Goal: Use online tool/utility: Utilize a website feature to perform a specific function

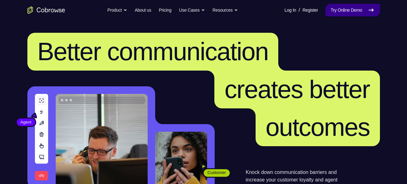
click at [356, 6] on link "Try Online Demo" at bounding box center [352, 10] width 54 height 13
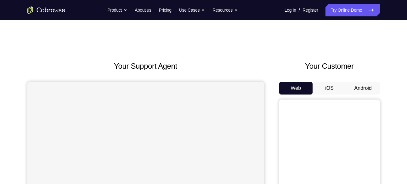
click at [360, 86] on button "Android" at bounding box center [363, 88] width 34 height 13
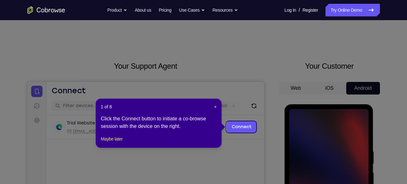
click at [218, 108] on div "1 of 8 × Click the Connect button to initiate a co-browse session with the devi…" at bounding box center [159, 122] width 126 height 49
click at [212, 102] on div "1 of 8 × Click the Connect button to initiate a co-browse session with the devi…" at bounding box center [159, 122] width 126 height 49
click at [215, 105] on span "×" at bounding box center [215, 106] width 3 height 5
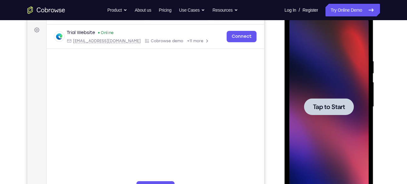
scroll to position [91, 0]
click at [335, 103] on span "Tap to Start" at bounding box center [329, 106] width 32 height 6
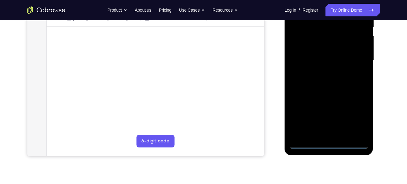
scroll to position [138, 0]
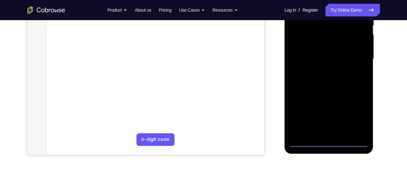
click at [329, 141] on div at bounding box center [328, 59] width 79 height 176
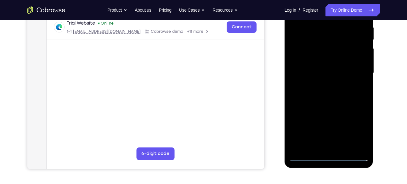
scroll to position [123, 0]
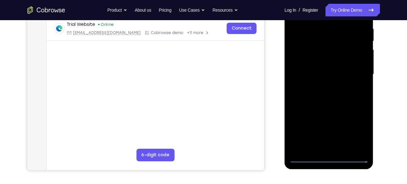
click at [358, 132] on div at bounding box center [328, 74] width 79 height 176
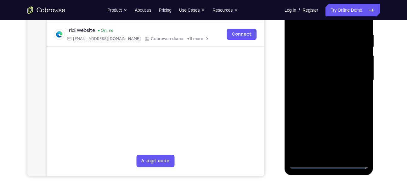
scroll to position [116, 0]
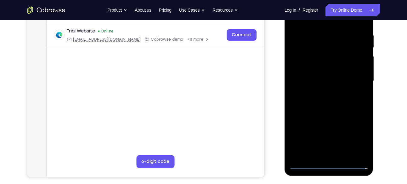
click at [356, 133] on div at bounding box center [328, 81] width 79 height 176
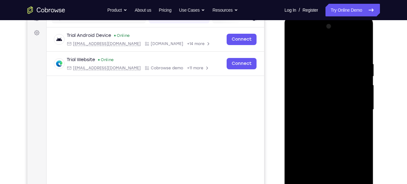
scroll to position [83, 0]
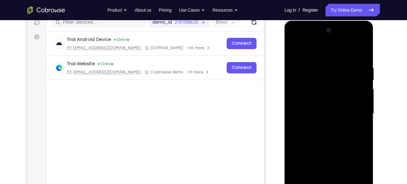
click at [294, 41] on div at bounding box center [328, 113] width 79 height 176
click at [355, 112] on div at bounding box center [328, 113] width 79 height 176
click at [322, 125] on div at bounding box center [328, 113] width 79 height 176
click at [311, 109] on div at bounding box center [328, 113] width 79 height 176
click at [322, 102] on div at bounding box center [328, 113] width 79 height 176
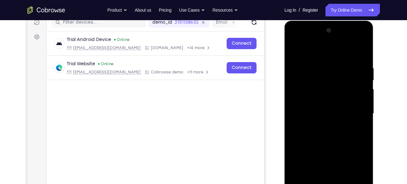
click at [323, 112] on div at bounding box center [328, 113] width 79 height 176
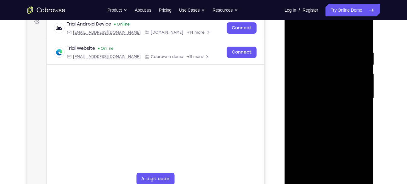
scroll to position [99, 0]
click at [327, 114] on div at bounding box center [328, 97] width 79 height 176
click at [334, 118] on div at bounding box center [328, 97] width 79 height 176
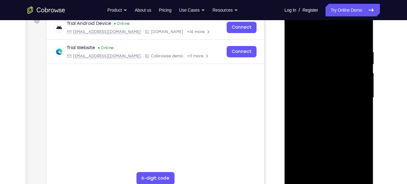
drag, startPoint x: 334, startPoint y: 118, endPoint x: 349, endPoint y: 116, distance: 14.6
click at [349, 116] on div at bounding box center [328, 97] width 79 height 176
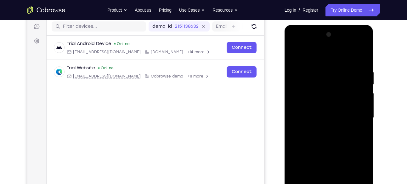
scroll to position [79, 0]
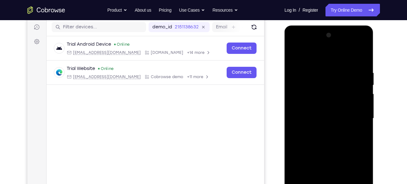
click at [358, 55] on div at bounding box center [328, 118] width 79 height 176
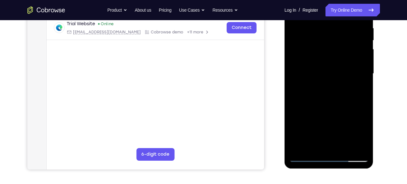
scroll to position [125, 0]
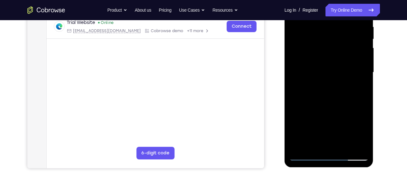
click at [335, 102] on div at bounding box center [328, 72] width 79 height 176
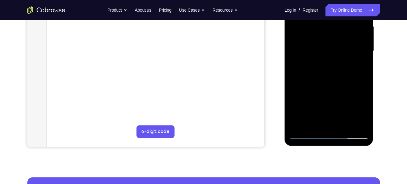
click at [344, 124] on div at bounding box center [328, 51] width 79 height 176
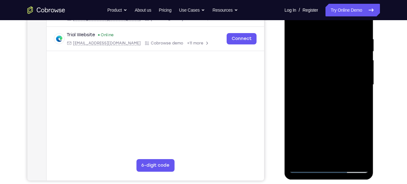
scroll to position [120, 0]
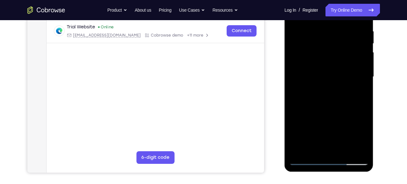
click at [328, 110] on div at bounding box center [328, 77] width 79 height 176
click at [322, 67] on div at bounding box center [328, 77] width 79 height 176
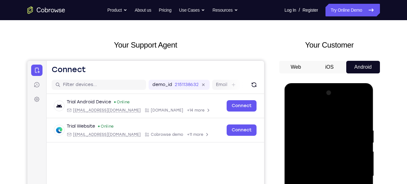
scroll to position [19, 0]
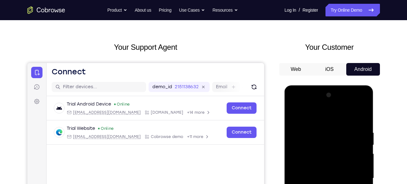
click at [295, 116] on div at bounding box center [328, 178] width 79 height 176
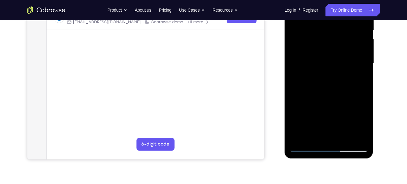
scroll to position [131, 0]
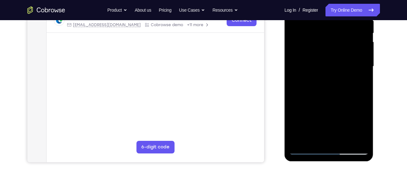
click at [304, 149] on div at bounding box center [328, 66] width 79 height 176
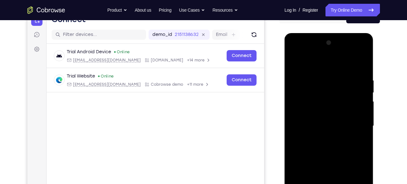
scroll to position [71, 0]
click at [296, 65] on div at bounding box center [328, 126] width 79 height 176
click at [295, 64] on div at bounding box center [328, 126] width 79 height 176
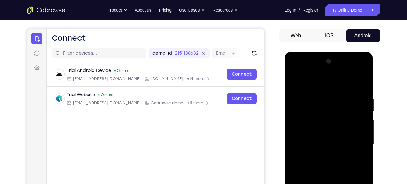
scroll to position [58, 0]
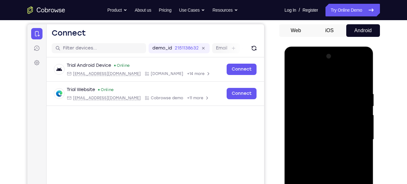
click at [362, 74] on div at bounding box center [328, 139] width 79 height 176
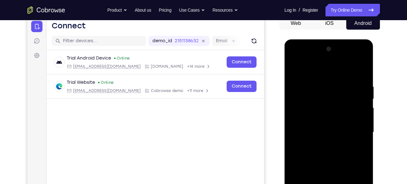
scroll to position [66, 0]
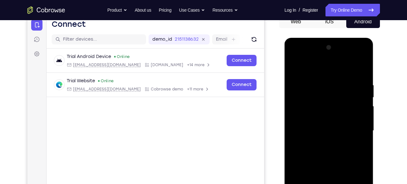
click at [297, 83] on div at bounding box center [328, 130] width 79 height 176
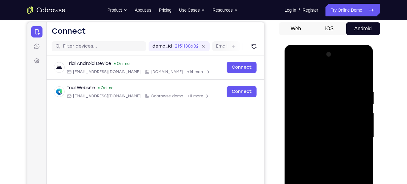
scroll to position [59, 0]
click at [296, 77] on div at bounding box center [328, 138] width 79 height 176
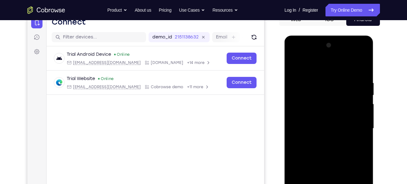
scroll to position [82, 0]
